Goal: Navigation & Orientation: Find specific page/section

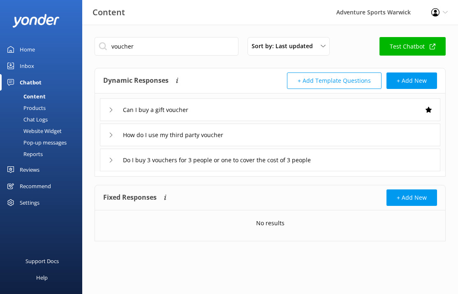
click at [34, 68] on div "Inbox" at bounding box center [27, 66] width 14 height 16
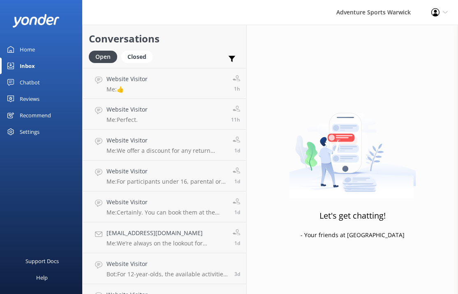
click at [27, 52] on div "Home" at bounding box center [27, 49] width 15 height 16
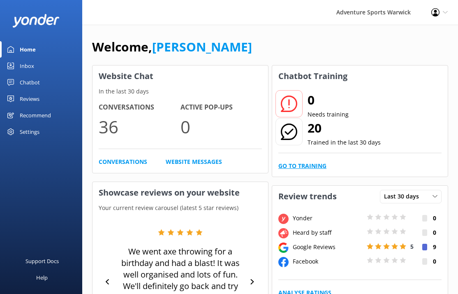
click at [288, 163] on link "Go to Training" at bounding box center [303, 165] width 48 height 9
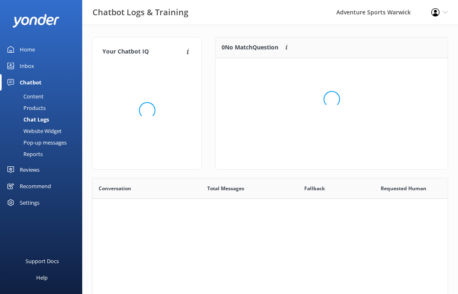
scroll to position [288, 356]
